Goal: Navigation & Orientation: Find specific page/section

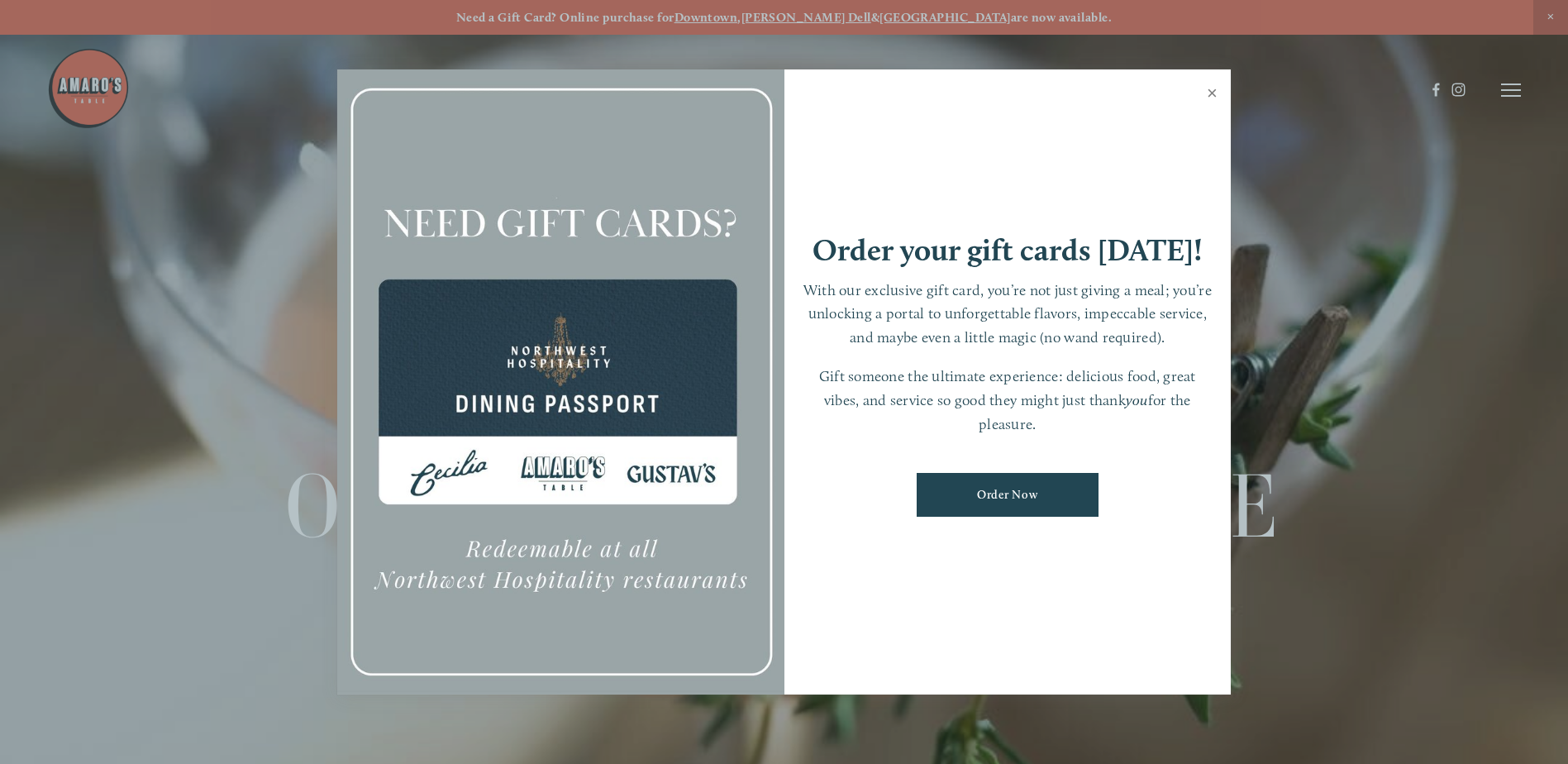
click at [1211, 94] on link "Close" at bounding box center [1212, 95] width 32 height 47
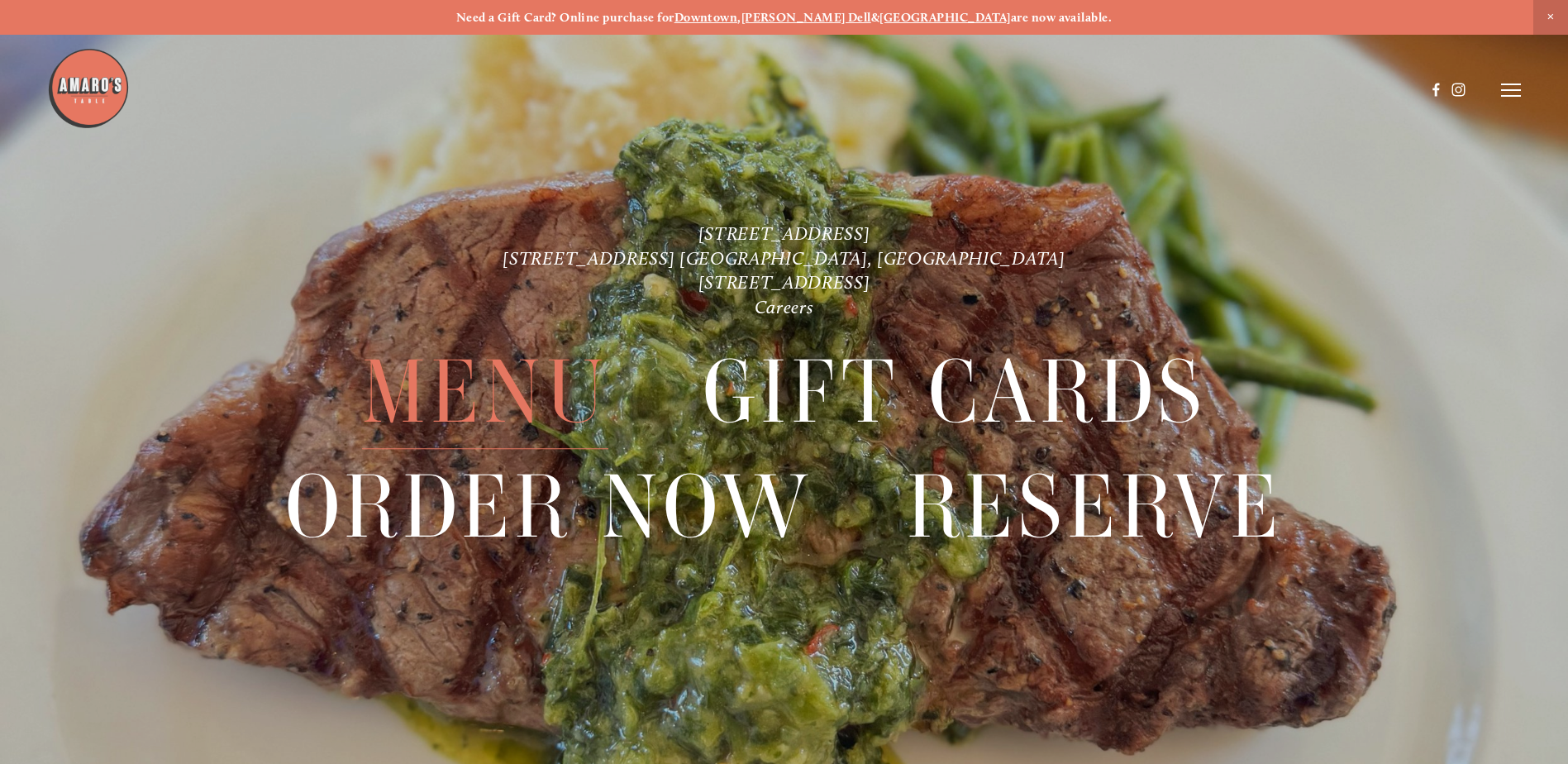
click at [534, 374] on span "Menu" at bounding box center [485, 392] width 246 height 113
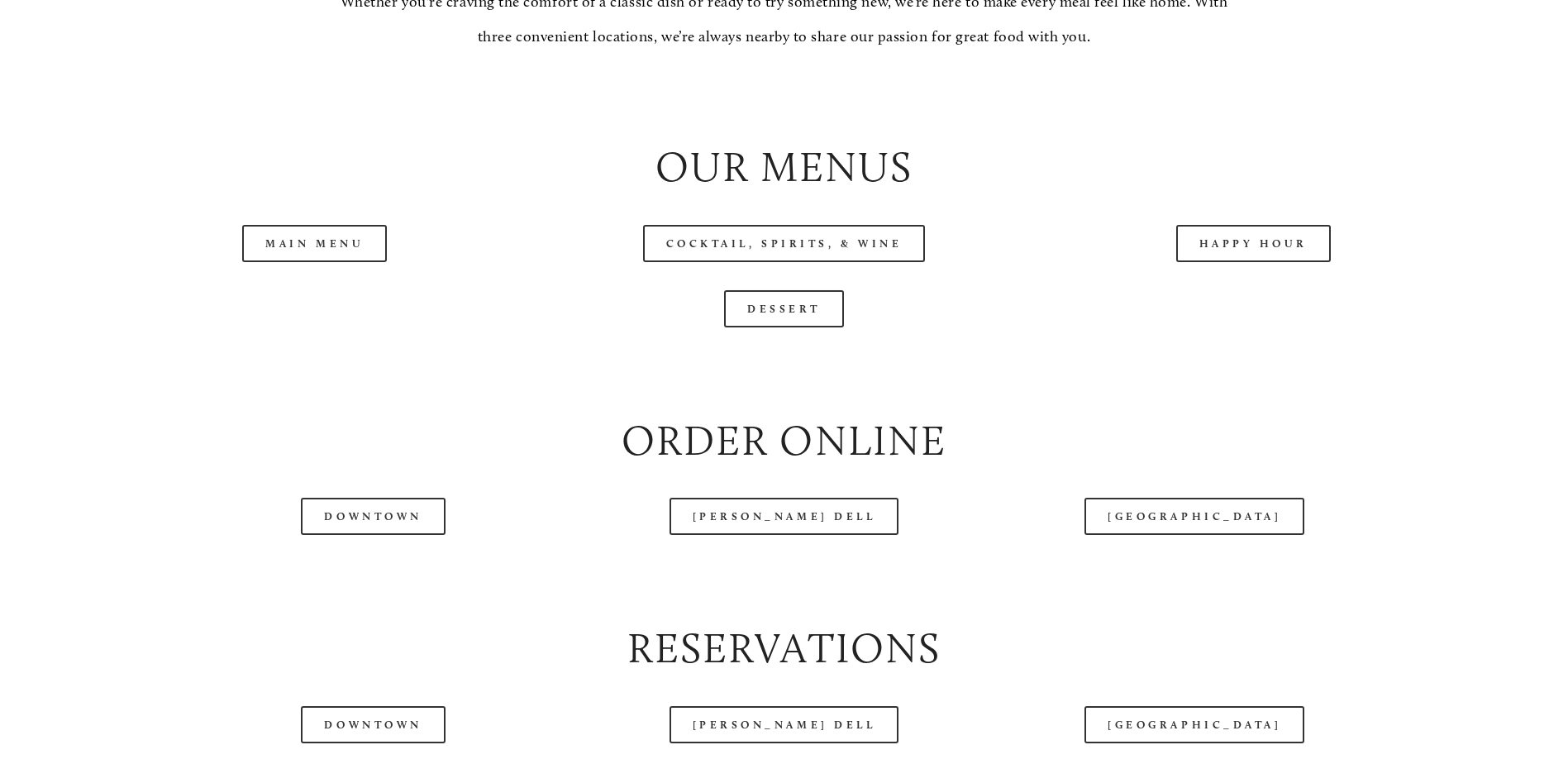
scroll to position [1818, 0]
click at [301, 261] on link "Main Menu" at bounding box center [314, 241] width 145 height 37
